Goal: Find specific page/section: Find specific page/section

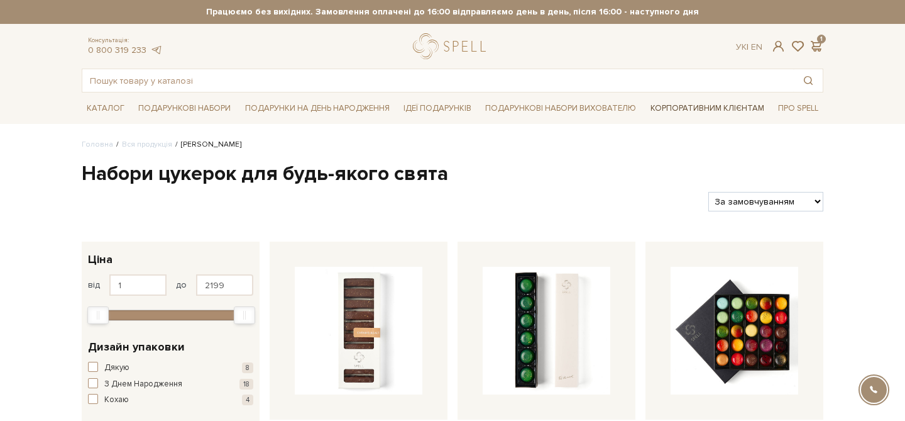
click at [660, 109] on link "Корпоративним клієнтам" at bounding box center [708, 107] width 124 height 21
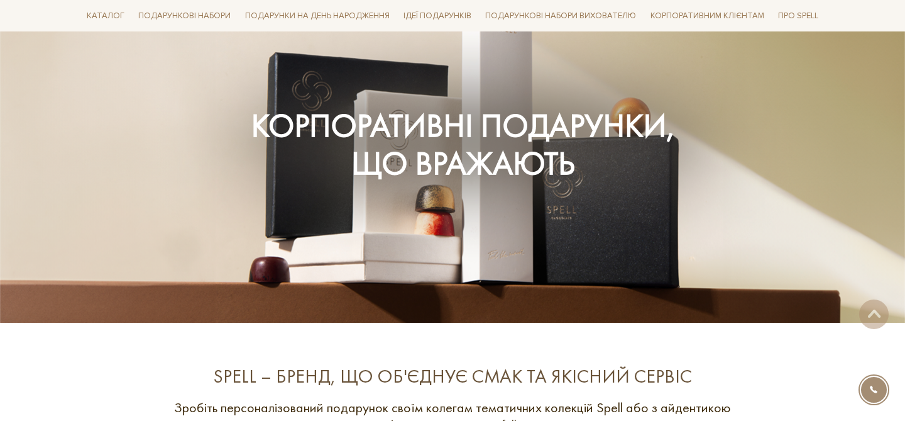
scroll to position [180, 0]
